Goal: Transaction & Acquisition: Purchase product/service

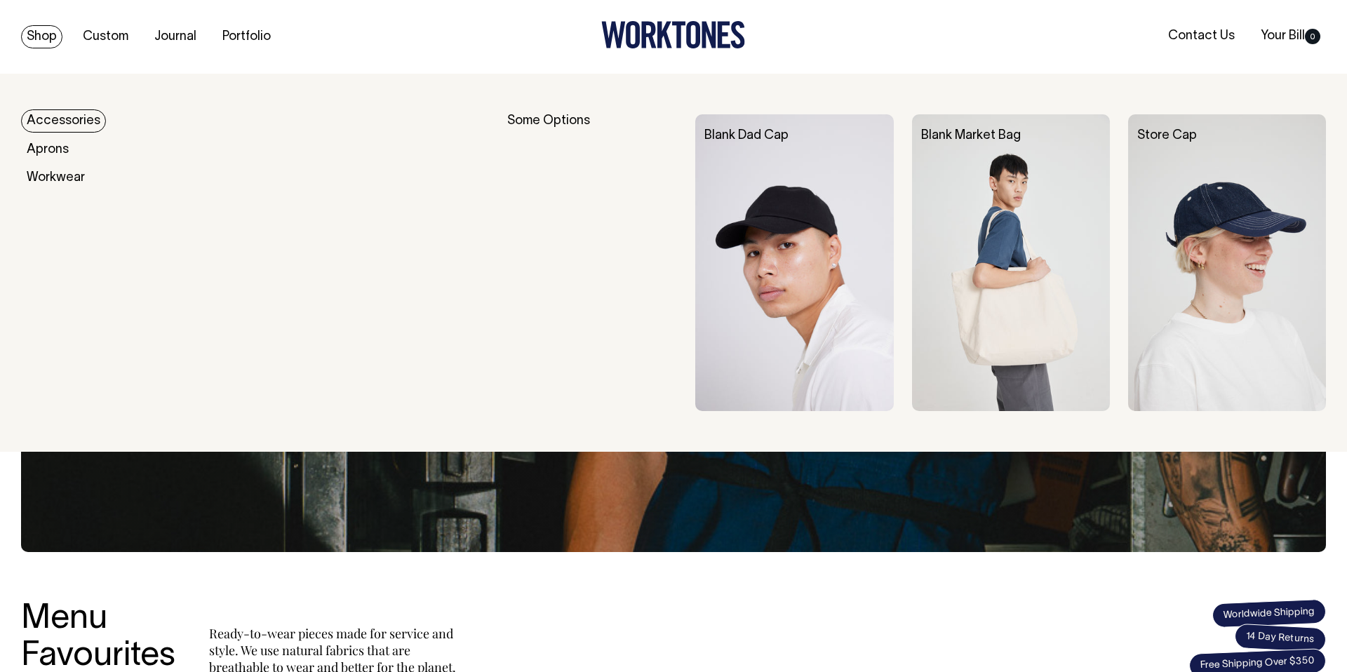
click at [53, 124] on link "Accessories" at bounding box center [63, 120] width 85 height 23
